Goal: Navigation & Orientation: Go to known website

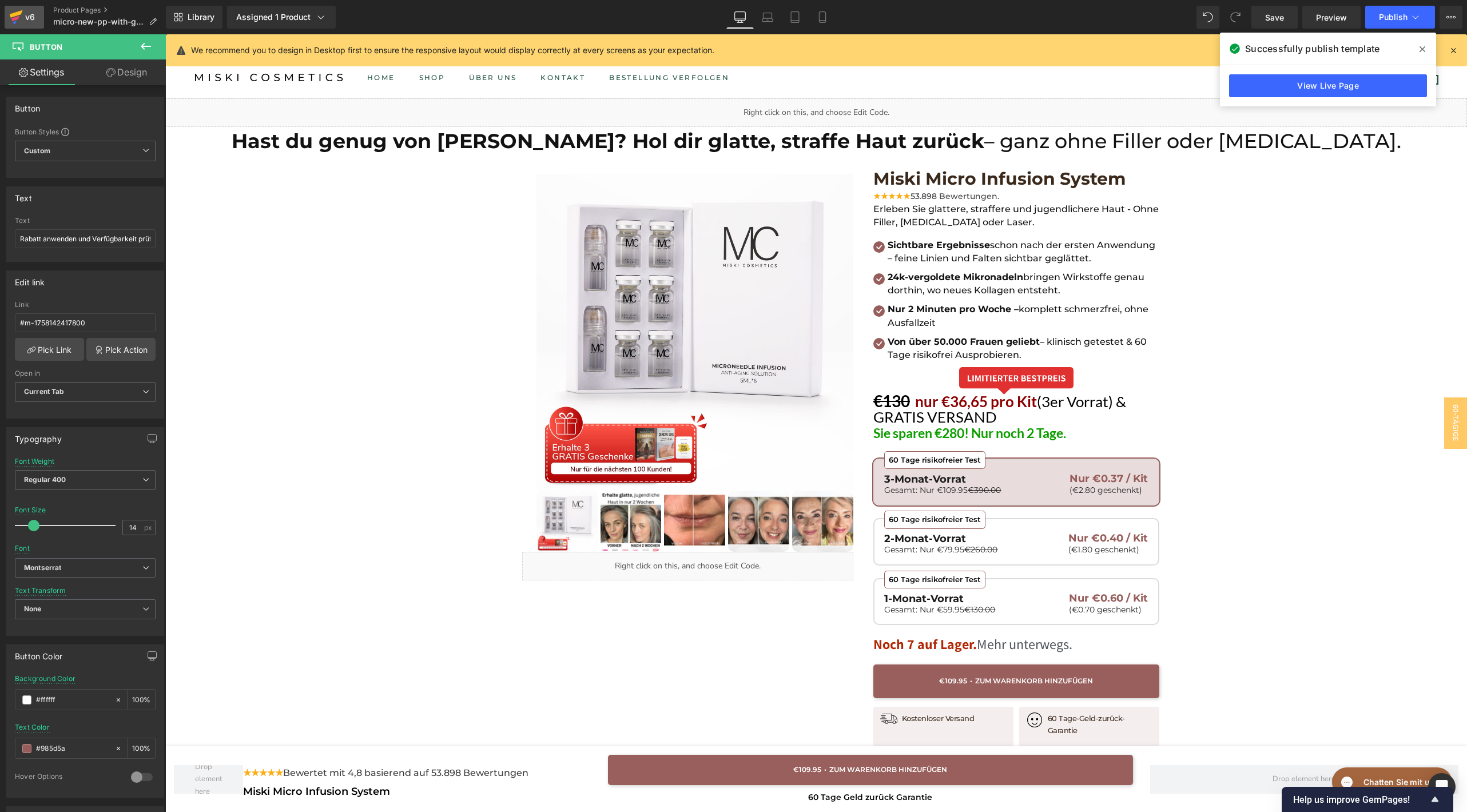
click at [8, 19] on link "v6" at bounding box center [24, 17] width 39 height 23
